Goal: Task Accomplishment & Management: Manage account settings

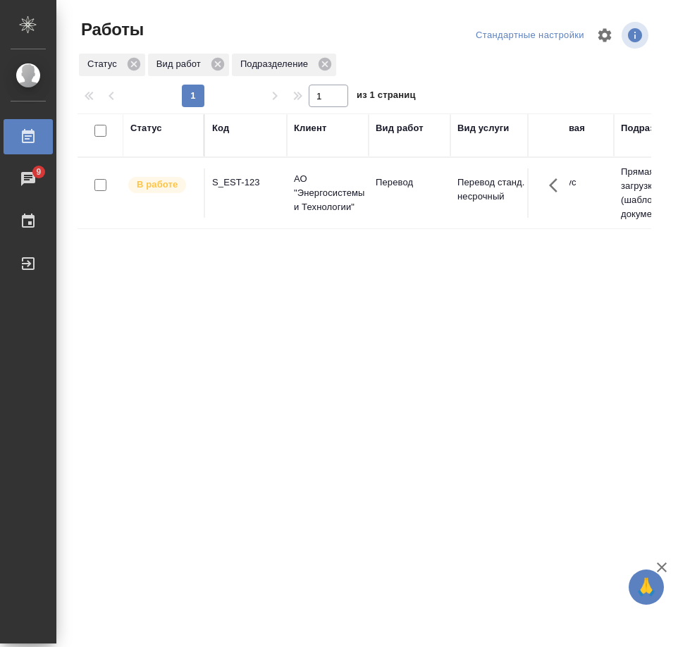
click at [336, 343] on div "Статус Код Клиент Вид работ Вид услуги Языковая пара Подразделение Проектная ко…" at bounding box center [365, 368] width 574 height 508
click at [236, 186] on div "S_EST-123" at bounding box center [246, 183] width 68 height 14
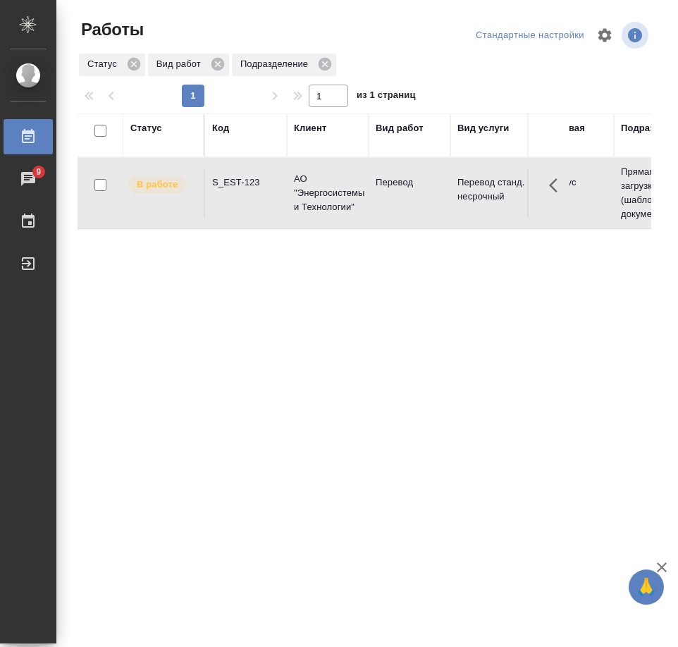
click at [236, 186] on div "S_EST-123" at bounding box center [246, 183] width 68 height 14
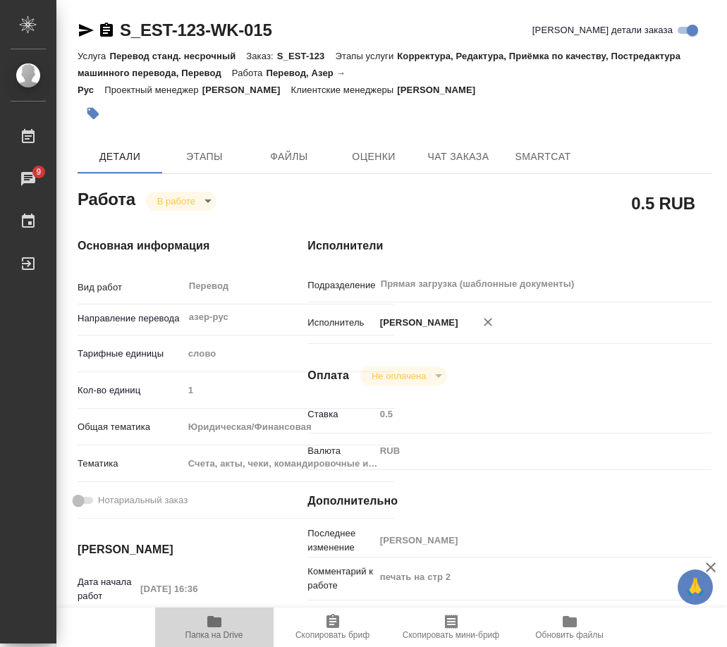
click at [221, 615] on icon "button" at bounding box center [214, 621] width 17 height 17
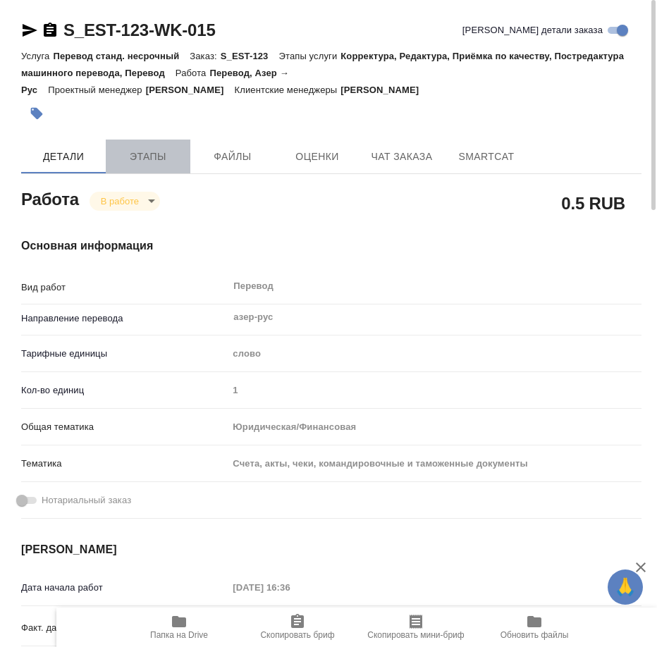
click at [164, 155] on span "Этапы" at bounding box center [148, 157] width 68 height 18
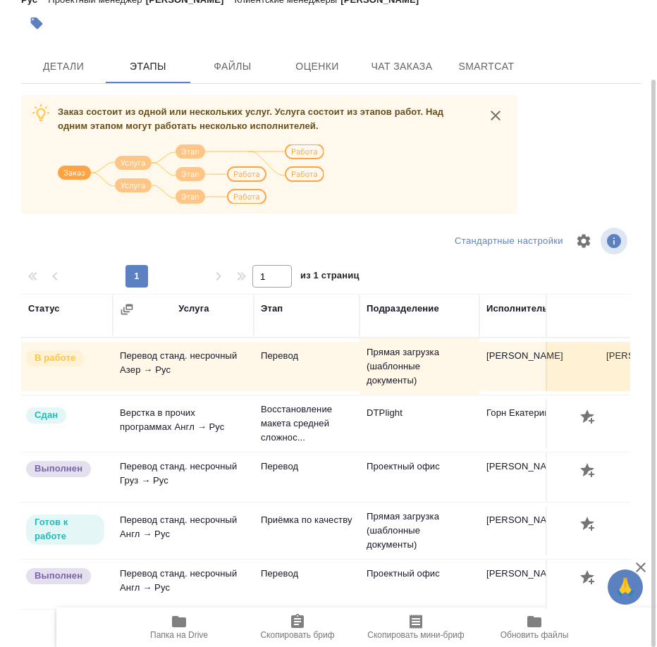
scroll to position [9, 0]
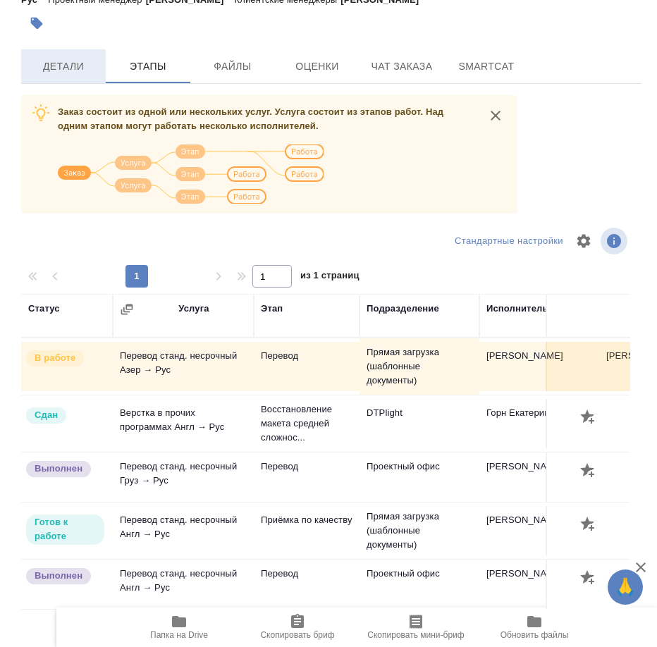
click at [62, 66] on span "Детали" at bounding box center [64, 67] width 68 height 18
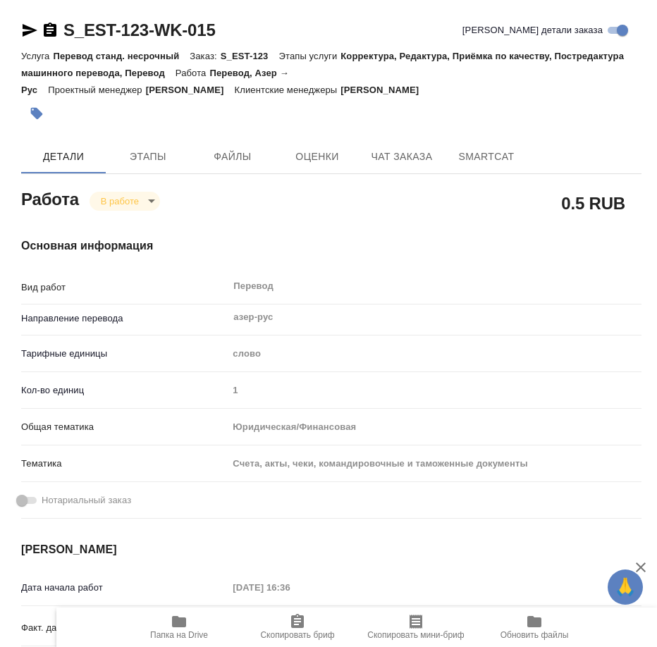
type textarea "x"
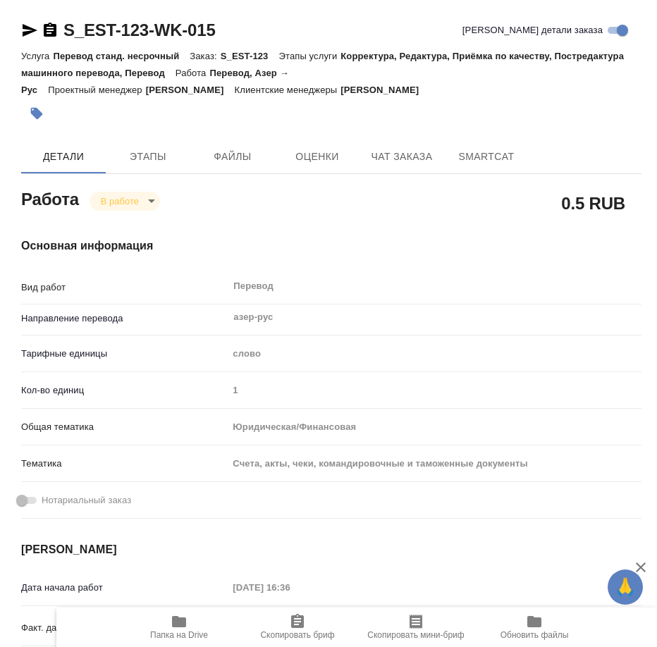
type textarea "x"
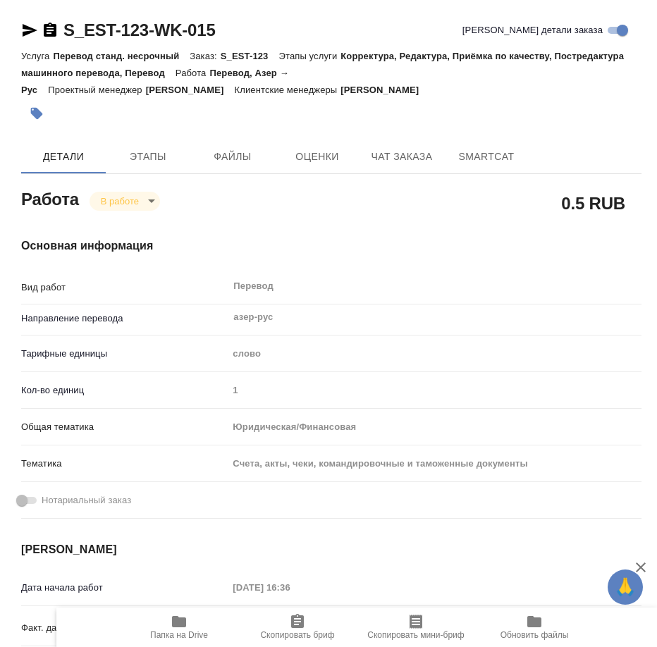
type textarea "x"
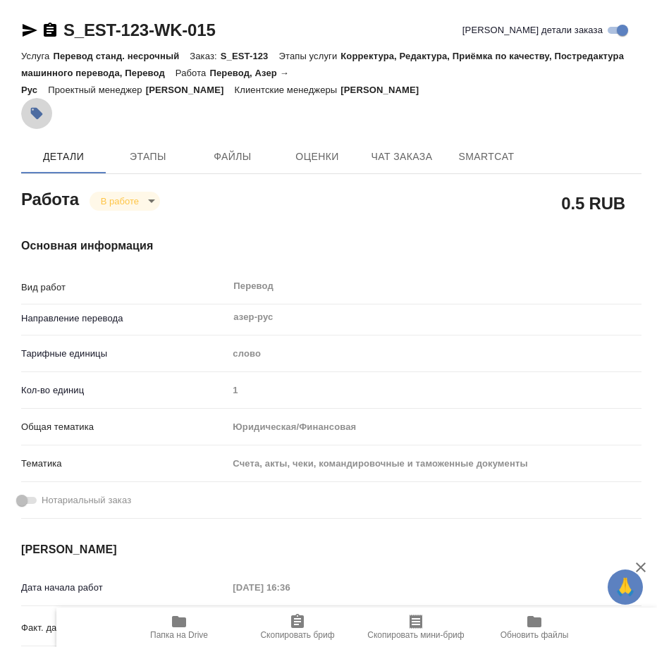
click at [42, 112] on icon "button" at bounding box center [37, 113] width 14 height 14
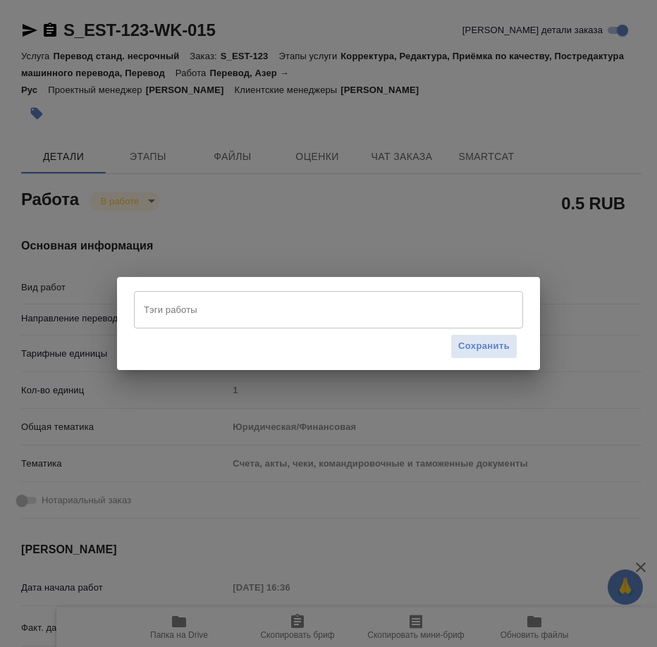
type textarea "x"
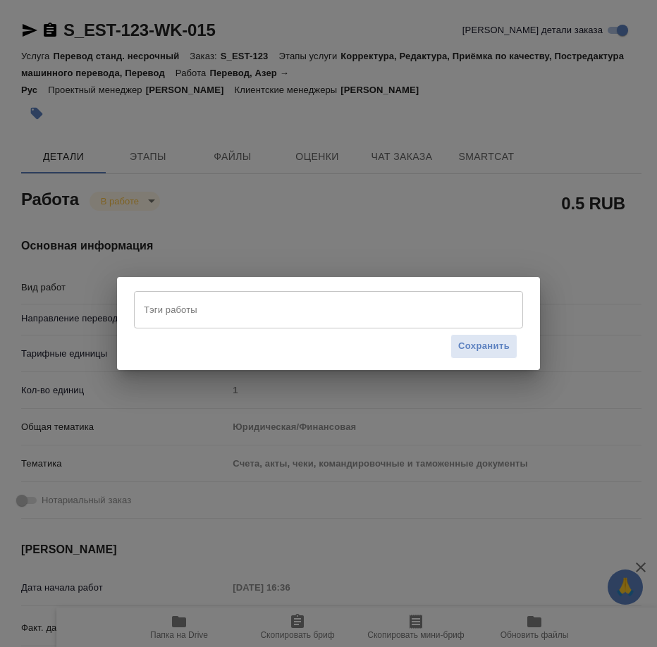
click at [209, 310] on input "Тэги работы" at bounding box center [315, 310] width 350 height 24
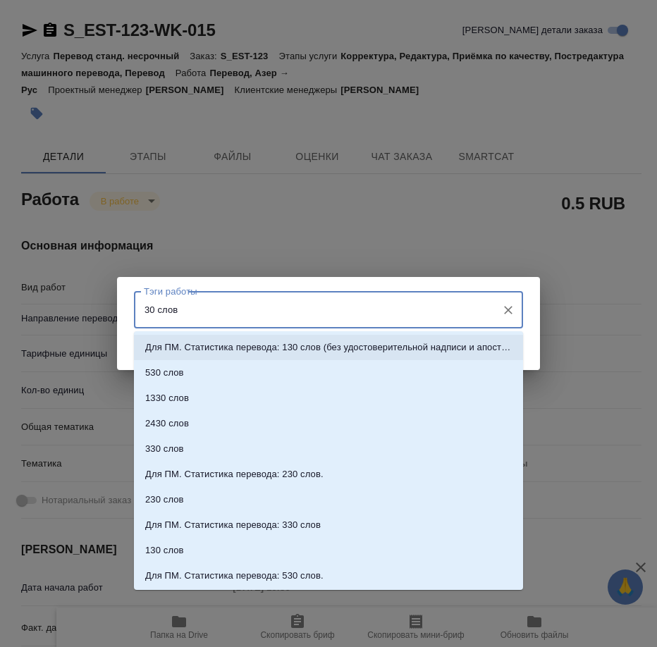
click at [243, 319] on input "30 слов" at bounding box center [315, 310] width 350 height 24
type input "30 слов"
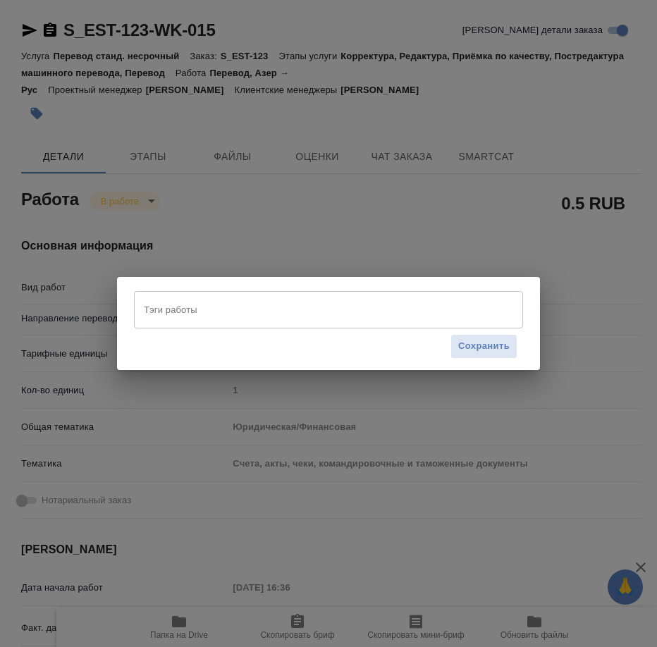
click at [232, 289] on div "Тэги работы Тэги работы Сохранить" at bounding box center [328, 323] width 423 height 92
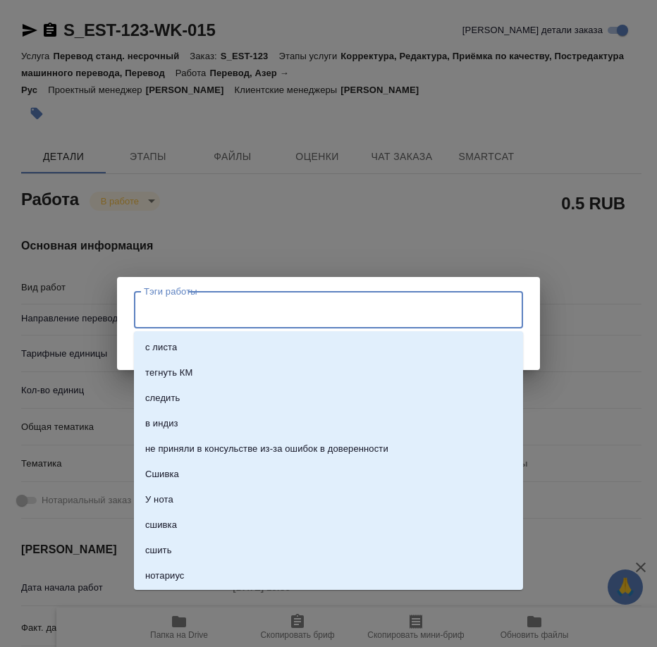
click at [207, 310] on input "Тэги работы" at bounding box center [315, 310] width 350 height 24
type input "30"
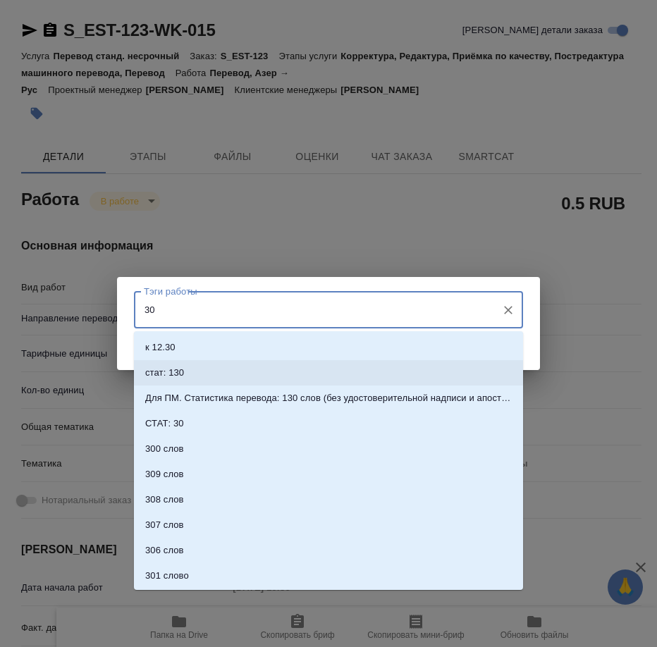
click at [192, 376] on li "стат: 130" at bounding box center [328, 372] width 389 height 25
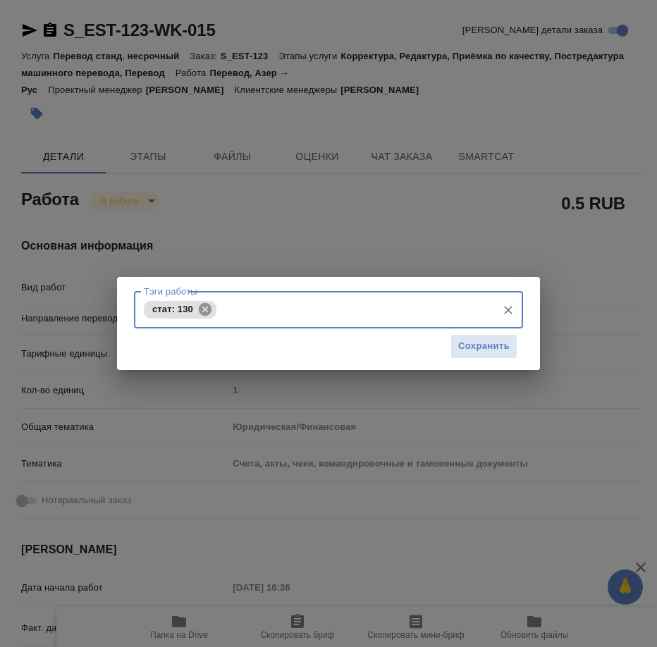
click at [204, 309] on icon at bounding box center [205, 308] width 13 height 13
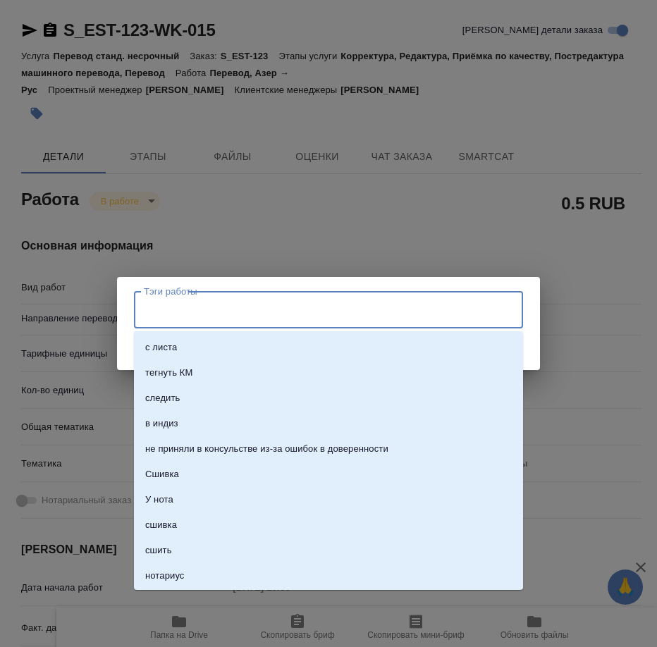
click at [239, 313] on input "Тэги работы" at bounding box center [315, 310] width 350 height 24
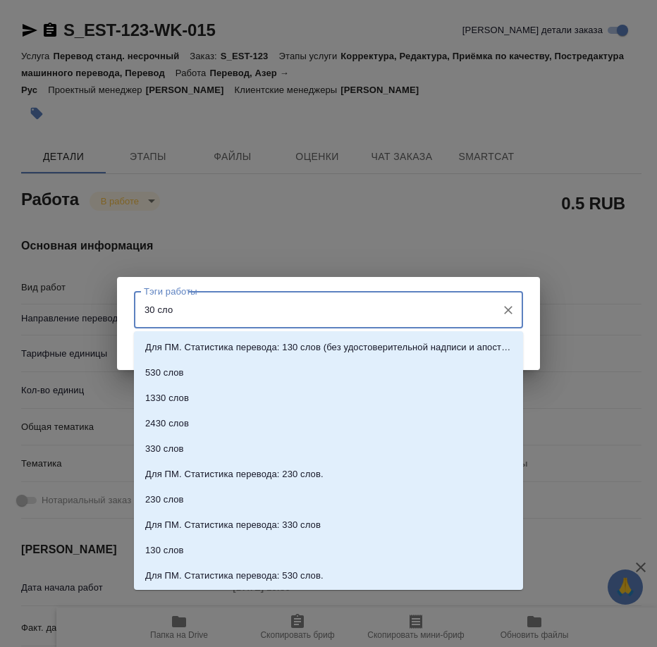
type input "30 слов"
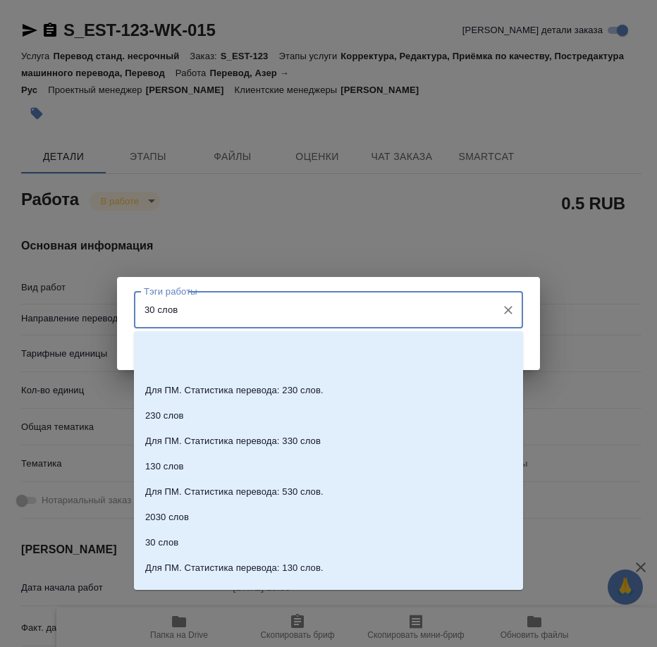
scroll to position [177, 0]
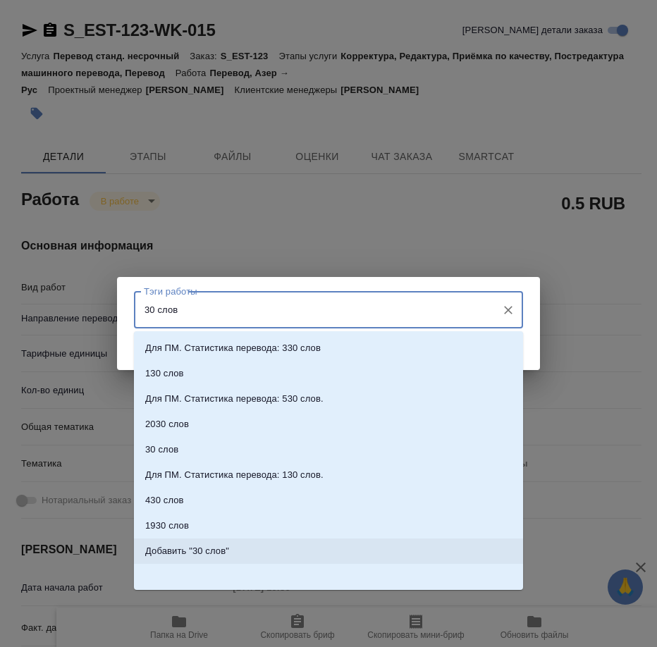
click at [233, 555] on li "Добавить "30 слов"" at bounding box center [328, 551] width 389 height 25
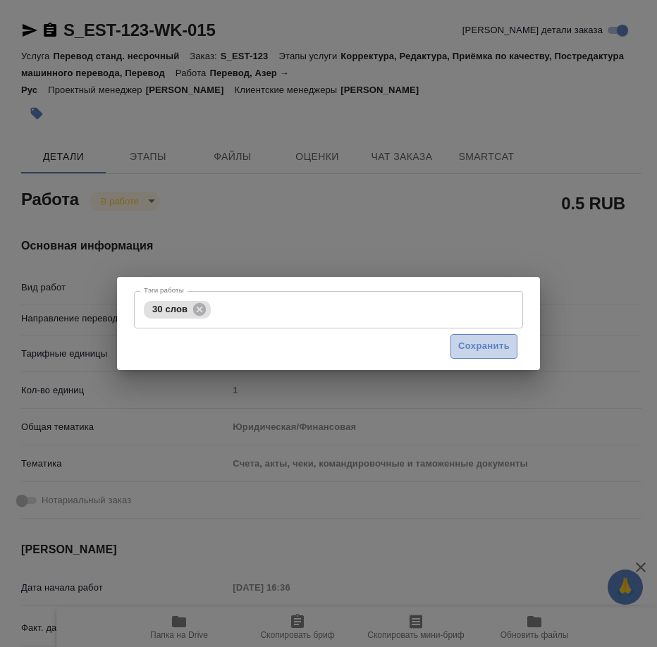
click at [493, 343] on span "Сохранить" at bounding box center [483, 346] width 51 height 16
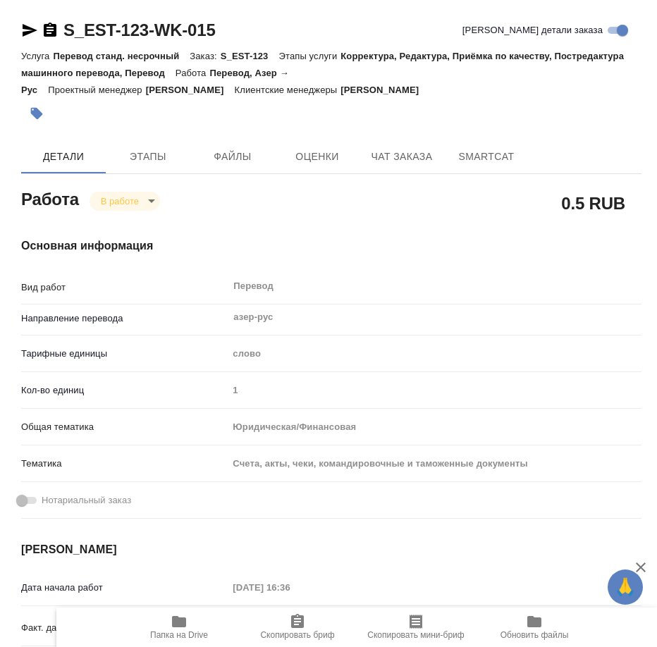
type input "inProgress"
type textarea "Перевод"
type textarea "x"
type input "азер-рус"
type input "5a8b1489cc6b4906c91bfd90"
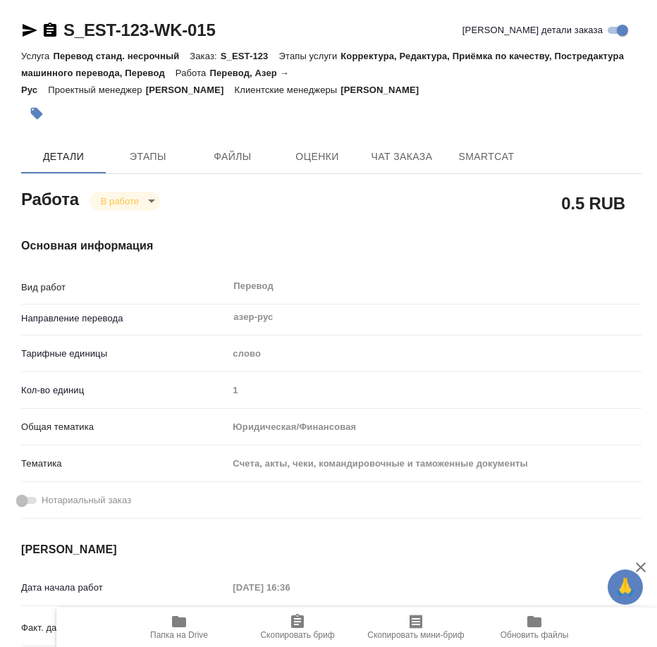
type input "1"
type input "yr-fn"
type input "5f647205b73bc97568ca66c0"
type input "14.08.2025 16:36"
type input "14.08.2025 16:37"
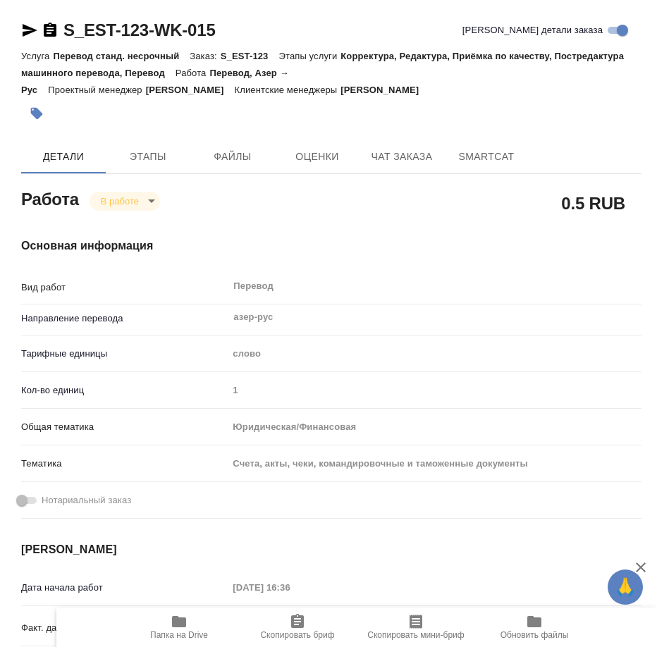
type input "15.08.2025 11:00"
type input "15.08.2025 12:00"
type input "Прямая загрузка (шаблонные документы)"
type input "notPayed"
type input "0.5"
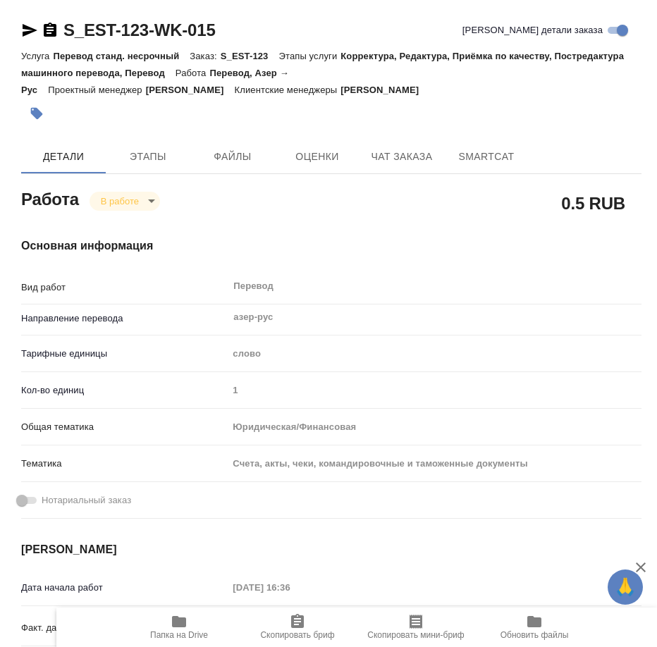
type input "RUB"
type input "[PERSON_NAME]"
type textarea "печать на стр 2"
type textarea "x"
type textarea "/Clients/Энергосистемы и Технологии/Orders/S_EST-123/Translated/S_EST-123-WK-015"
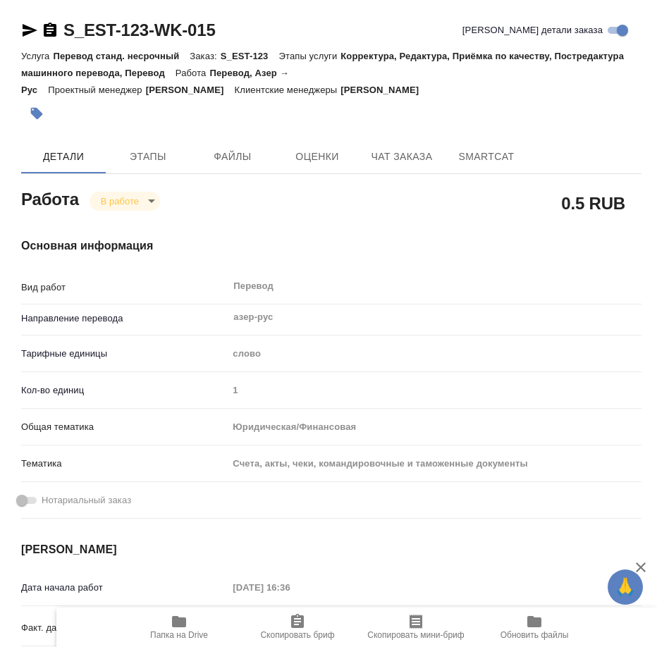
type textarea "x"
type input "S_EST-123"
type input "Перевод станд. несрочный"
type input "Корректура, Редактура, Приёмка по качеству, Постредактура машинного перевода, П…"
type input "[PERSON_NAME]"
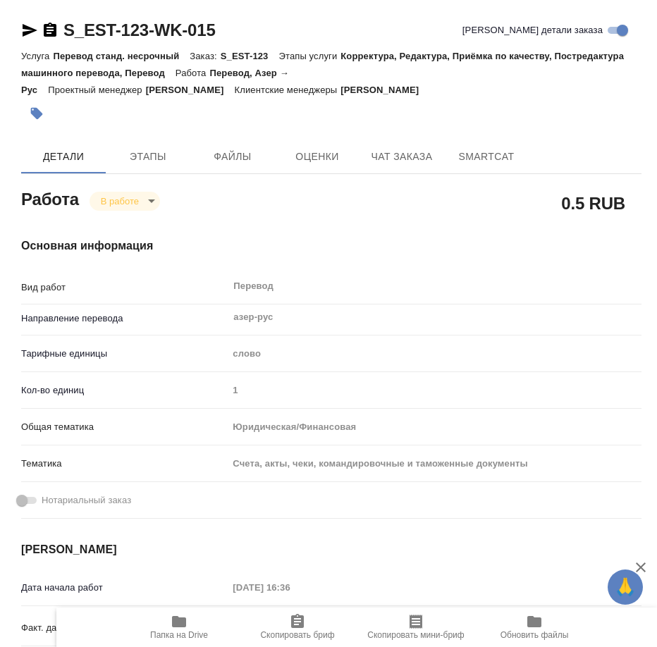
type input "Заборова Александра"
type input "/Clients/Энергосистемы и Технологии/Orders/S_EST-123"
type textarea "x"
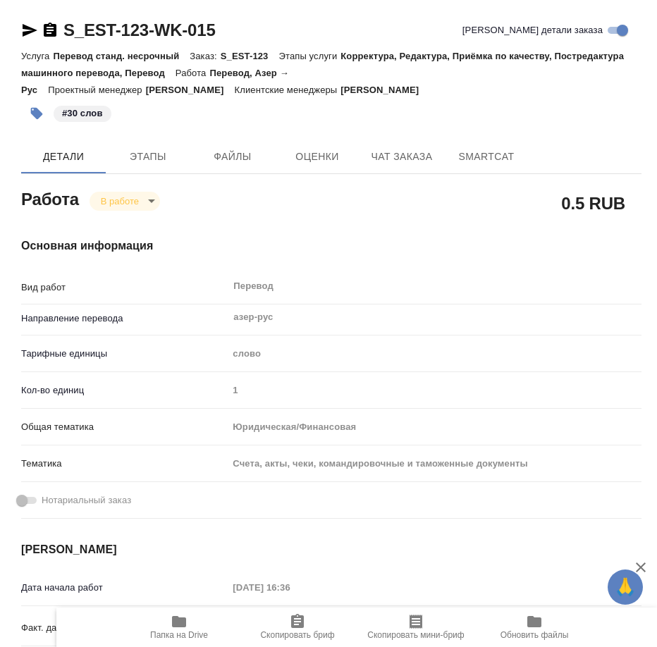
type textarea "x"
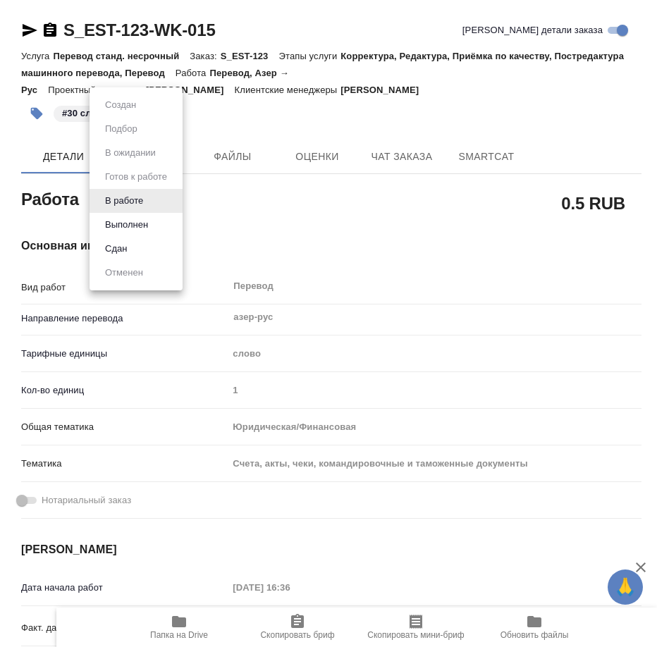
click at [135, 202] on body "🙏 .cls-1 fill:#fff; AWATERA Mamedova Arzu Работы 9 Чаты График Выйти S_EST-123-…" at bounding box center [328, 323] width 657 height 647
type textarea "x"
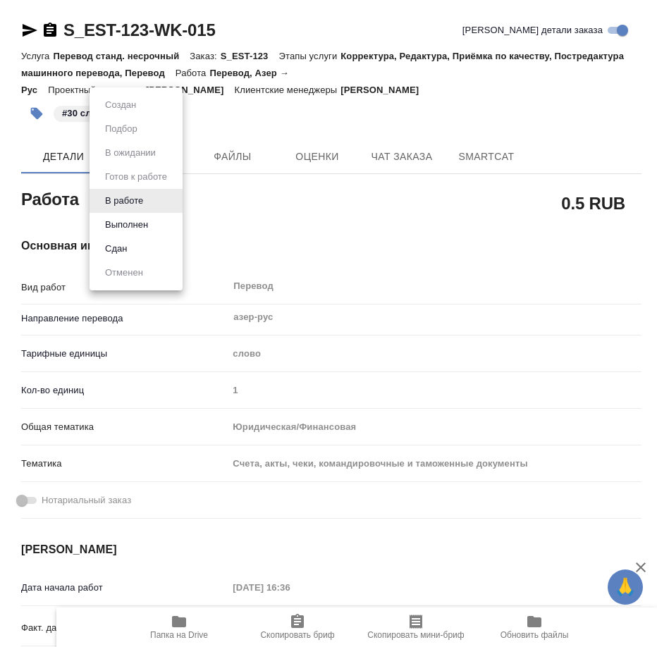
type textarea "x"
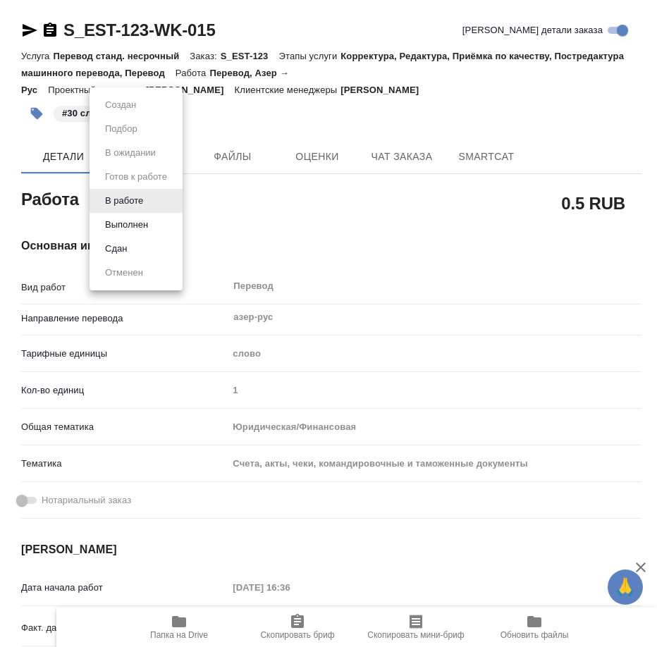
type textarea "x"
click at [127, 225] on button "Выполнен" at bounding box center [126, 225] width 51 height 16
type textarea "x"
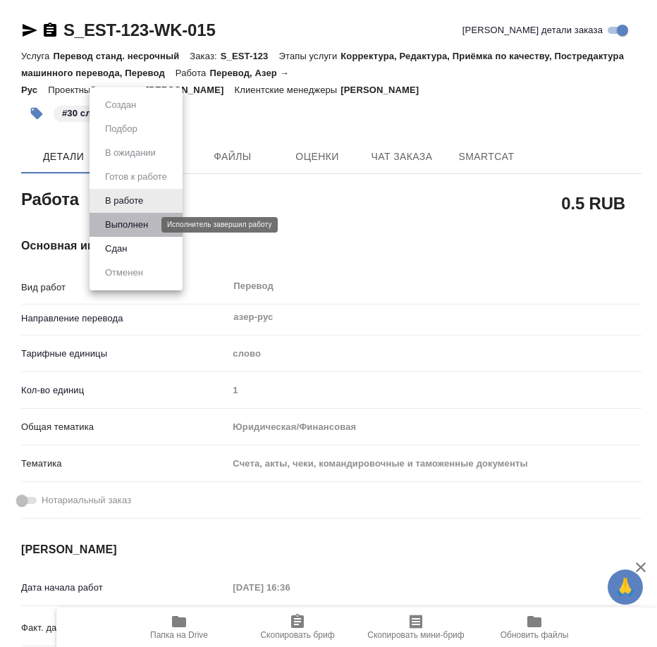
type textarea "x"
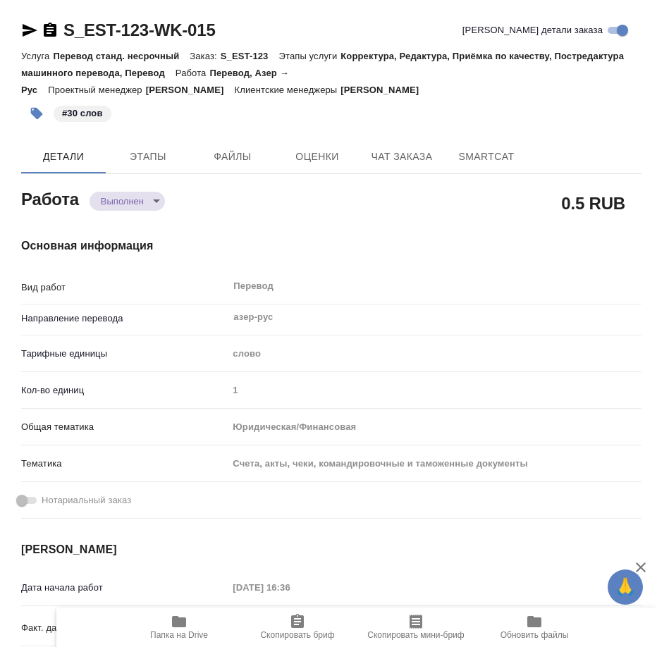
type textarea "x"
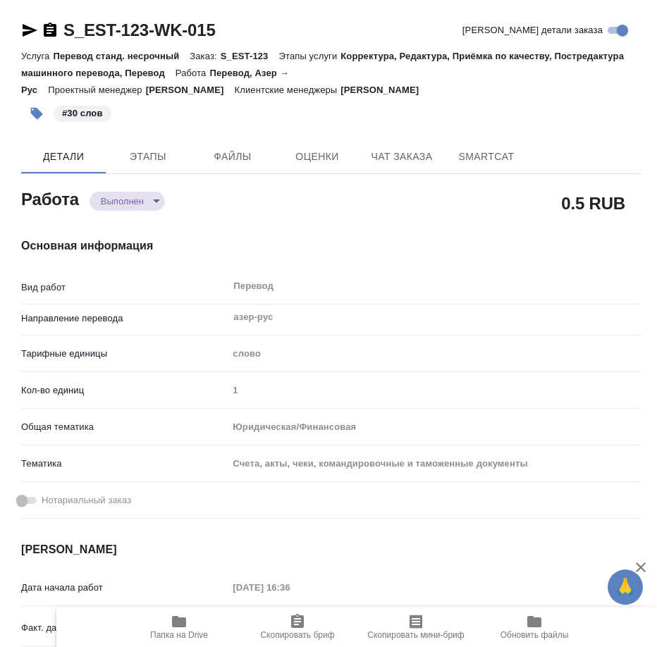
type textarea "x"
